Goal: Task Accomplishment & Management: Manage account settings

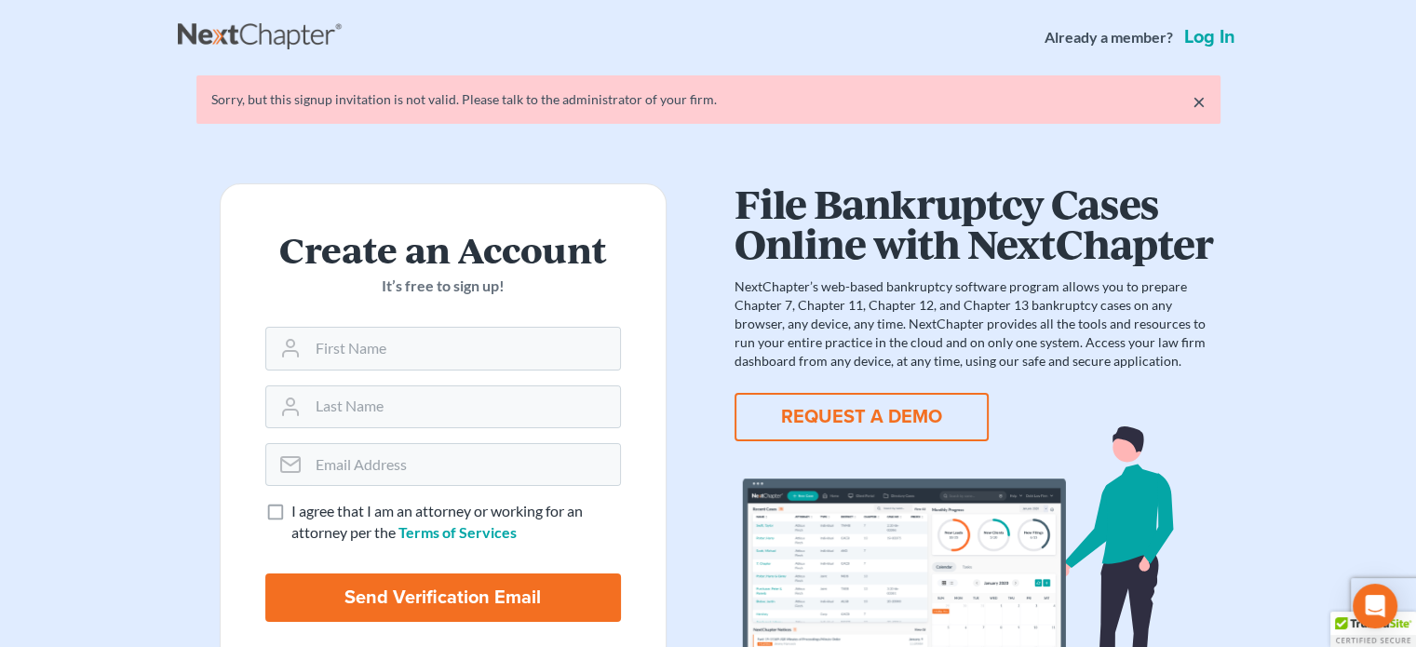
click at [1210, 36] on link "Log in" at bounding box center [1210, 37] width 59 height 19
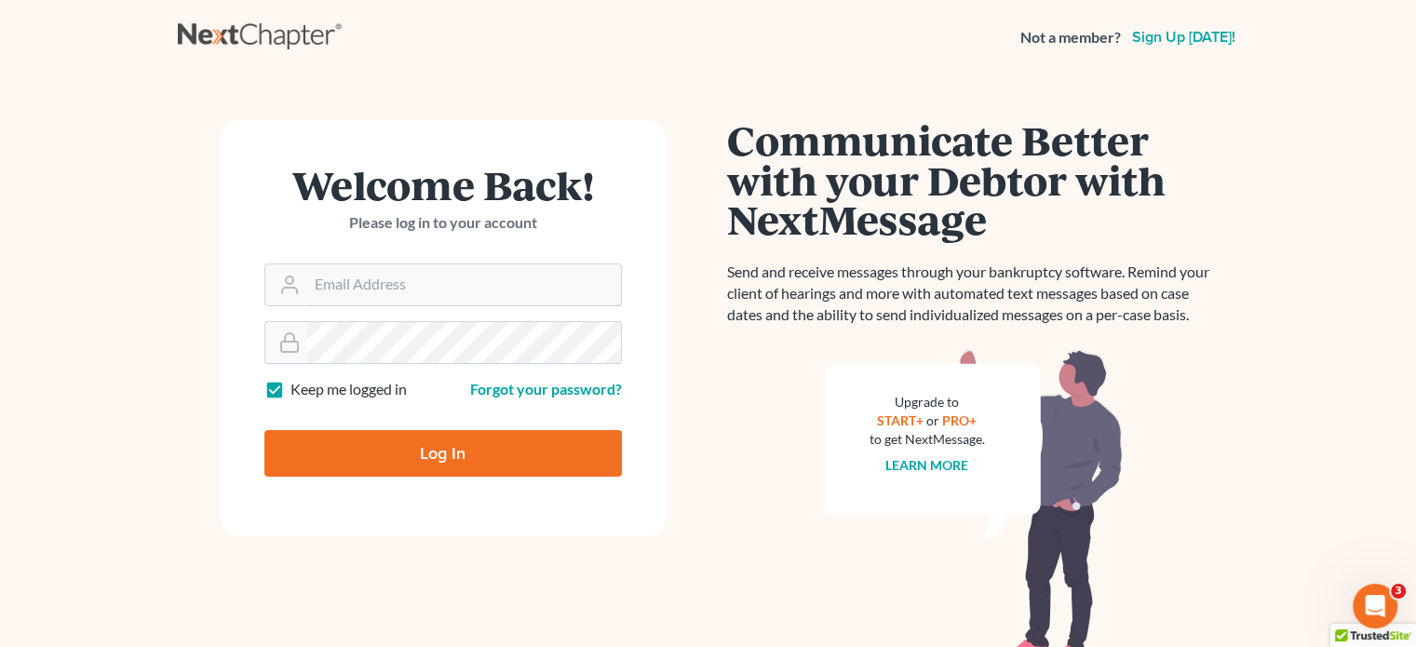
type input "[EMAIL_ADDRESS][DOMAIN_NAME]"
click at [466, 432] on input "Log In" at bounding box center [443, 453] width 358 height 47
type input "Thinking..."
